Goal: Transaction & Acquisition: Purchase product/service

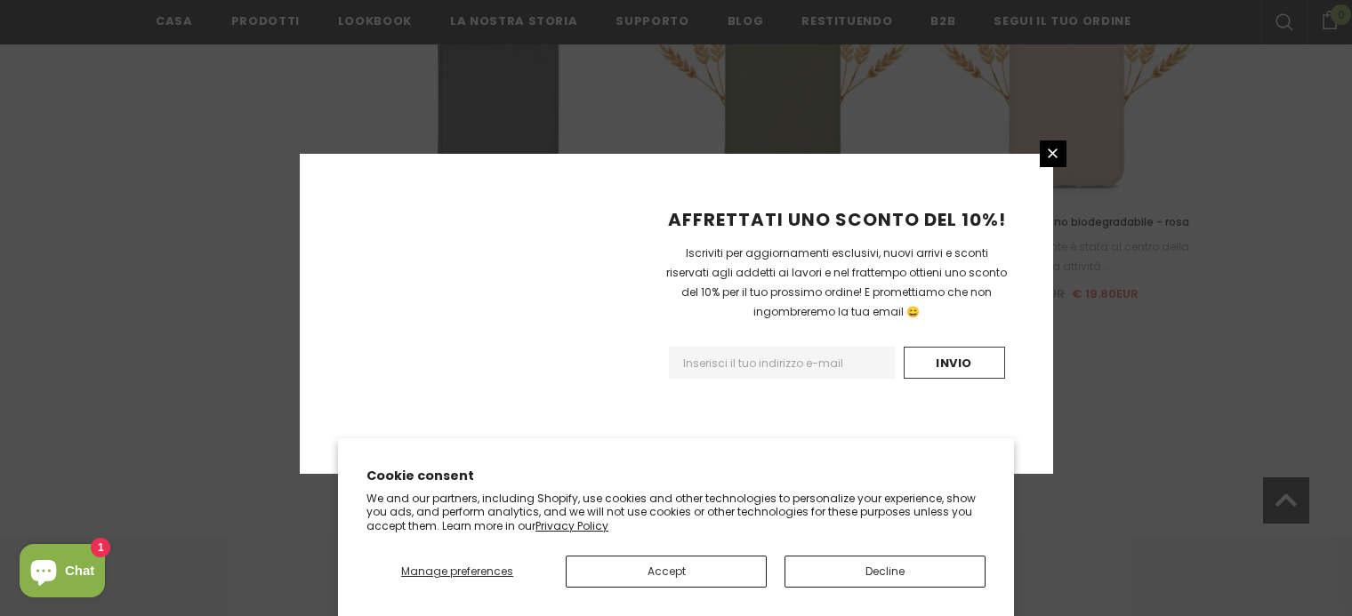
scroll to position [2196, 0]
